Goal: Task Accomplishment & Management: Manage account settings

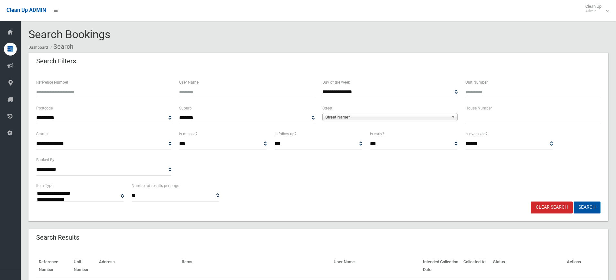
select select
click at [104, 94] on input "Reference Number" at bounding box center [103, 92] width 135 height 12
click at [488, 122] on input "text" at bounding box center [532, 118] width 135 height 12
click at [55, 92] on input "Reference Number" at bounding box center [103, 92] width 135 height 12
type input "********"
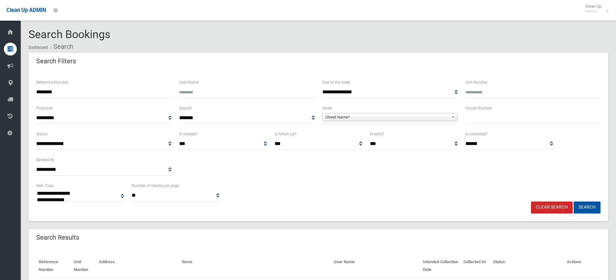
click at [573, 202] on button "Search" at bounding box center [586, 208] width 27 height 12
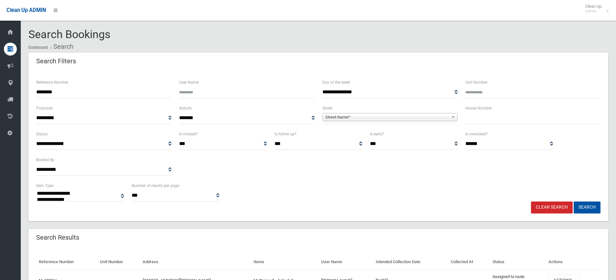
select select
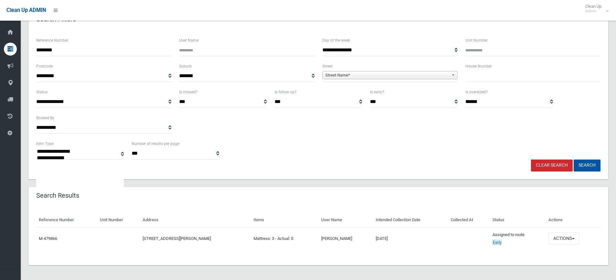
scroll to position [43, 0]
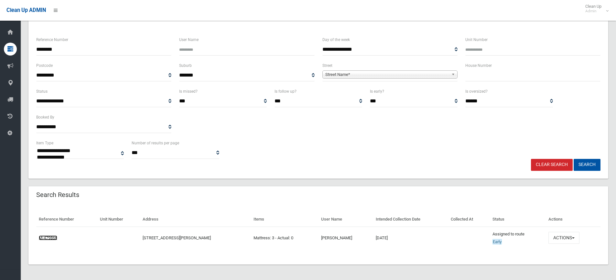
click at [47, 237] on link "M-479866" at bounding box center [48, 238] width 18 height 5
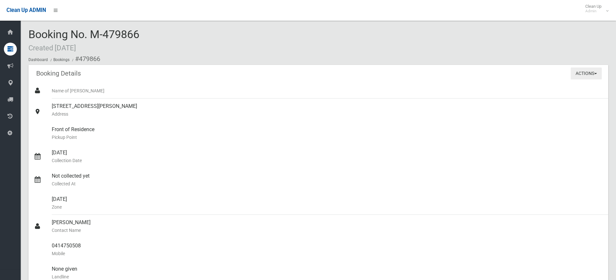
click at [578, 75] on button "Actions" at bounding box center [585, 74] width 31 height 12
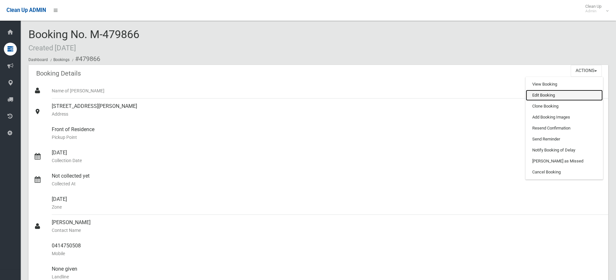
click at [542, 95] on link "Edit Booking" at bounding box center [563, 95] width 77 height 11
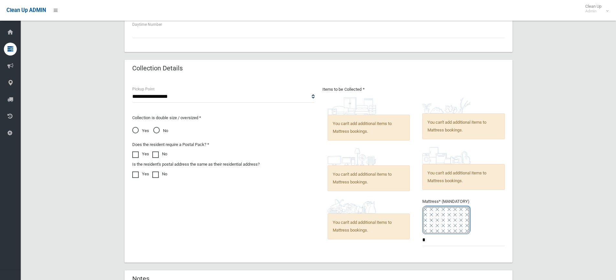
scroll to position [388, 0]
drag, startPoint x: 427, startPoint y: 240, endPoint x: 413, endPoint y: 240, distance: 13.9
click at [413, 240] on div "Items to be Collected * You can't add additional items to Mattress bookings. *" at bounding box center [413, 169] width 190 height 169
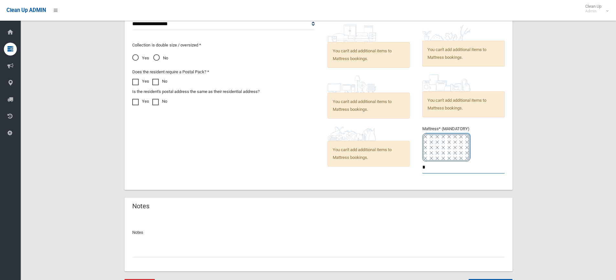
scroll to position [494, 0]
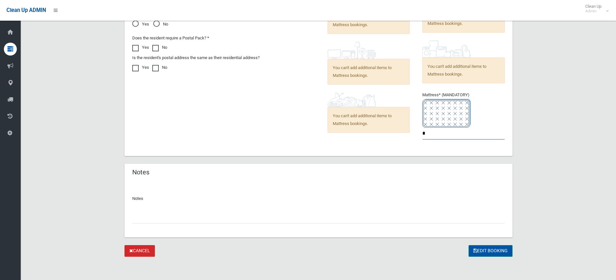
type input "*"
click at [491, 250] on button "Edit Booking" at bounding box center [490, 251] width 44 height 12
